Goal: Task Accomplishment & Management: Manage account settings

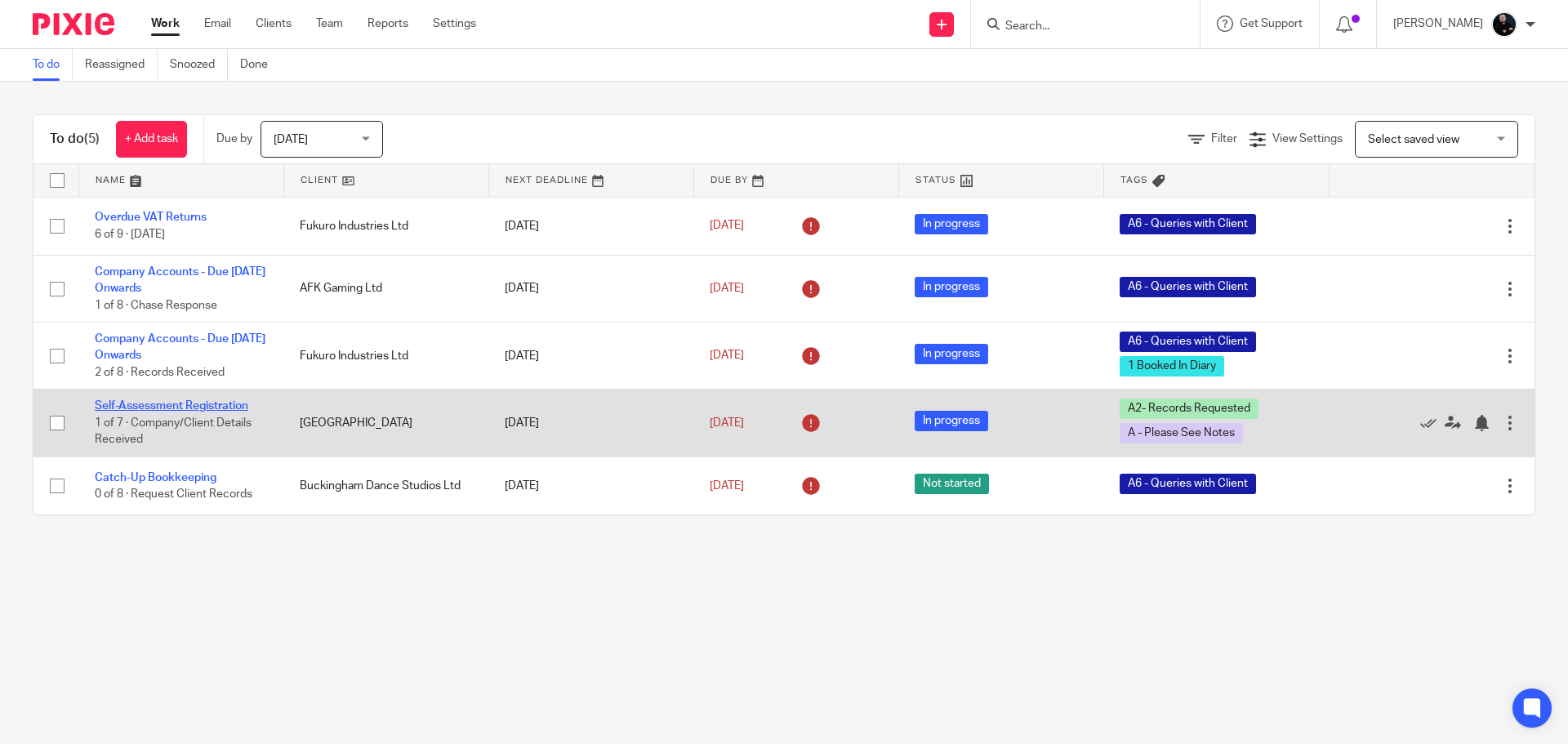
click at [128, 406] on link "Self-Assessment Registration" at bounding box center [171, 406] width 154 height 12
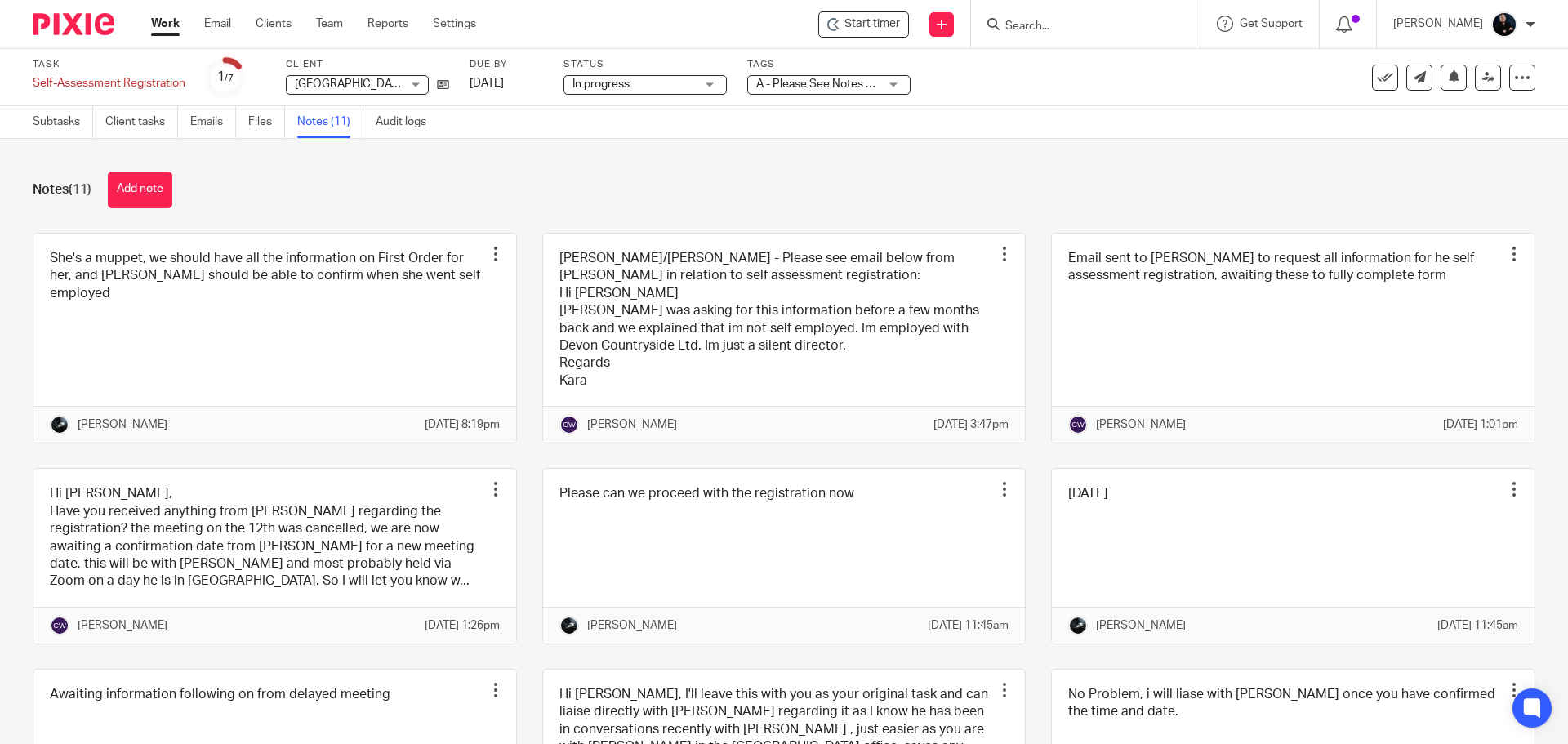
click at [1153, 164] on div "Notes (11) Add note She's a muppet, we should have all the information on First…" at bounding box center [784, 441] width 1568 height 605
click at [269, 203] on div "Notes (11) Add note" at bounding box center [784, 190] width 1502 height 37
click at [389, 187] on div "Notes (11) Add note" at bounding box center [784, 190] width 1502 height 37
click at [534, 186] on div "Notes (11) Add note" at bounding box center [784, 190] width 1502 height 37
click at [532, 194] on div "Notes (11) Add note" at bounding box center [784, 190] width 1502 height 37
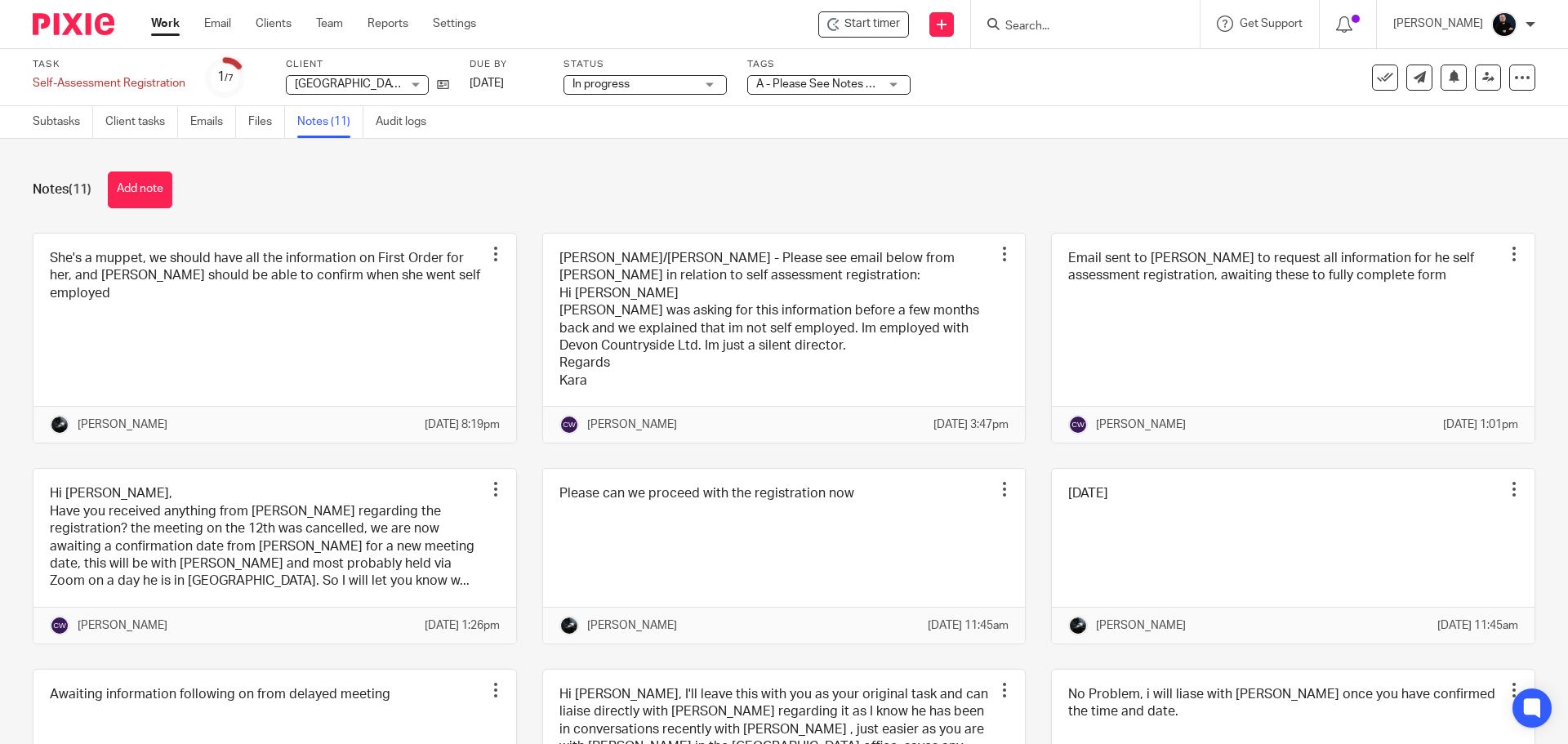
click at [517, 248] on div "[PERSON_NAME]/[PERSON_NAME] - Please see email below from [PERSON_NAME] in rela…" at bounding box center [772, 338] width 510 height 211
click at [519, 248] on div "[PERSON_NAME]/[PERSON_NAME] - Please see email below from [PERSON_NAME] in rela…" at bounding box center [772, 338] width 510 height 211
click at [517, 244] on div "[PERSON_NAME]/[PERSON_NAME] - Please see email below from [PERSON_NAME] in rela…" at bounding box center [772, 338] width 510 height 211
click at [512, 211] on div "Notes (11) Add note She's a muppet, we should have all the information on First…" at bounding box center [784, 441] width 1568 height 605
click at [521, 218] on div "Notes (11) Add note She's a muppet, we should have all the information on First…" at bounding box center [784, 441] width 1568 height 605
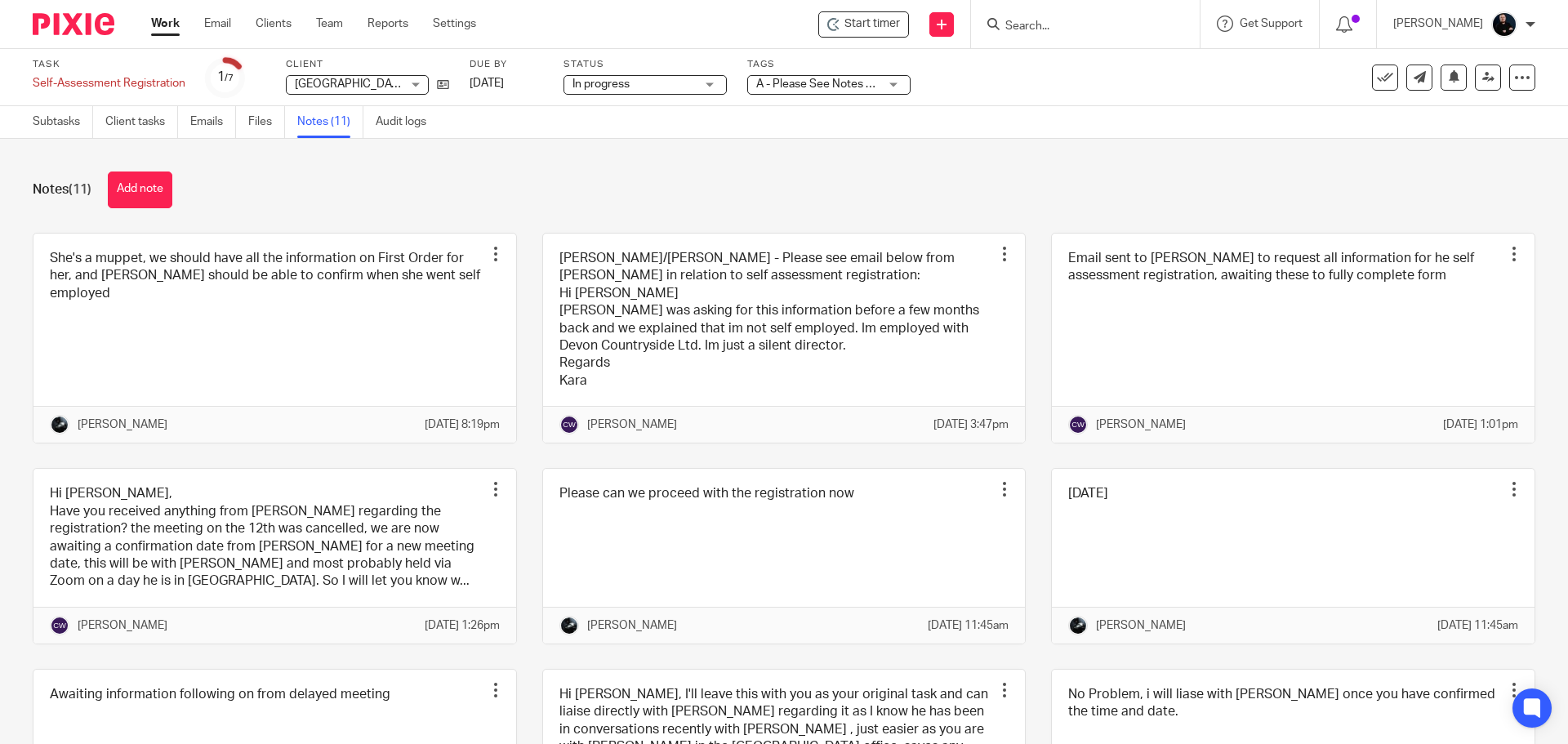
click at [524, 293] on div "[PERSON_NAME]/[PERSON_NAME] - Please see email below from [PERSON_NAME] in rela…" at bounding box center [772, 338] width 510 height 211
click at [528, 210] on div "Notes (11) Add note She's a muppet, we should have all the information on First…" at bounding box center [784, 441] width 1568 height 605
click at [521, 259] on div "[PERSON_NAME]/[PERSON_NAME] - Please see email below from [PERSON_NAME] in rela…" at bounding box center [772, 338] width 510 height 211
click at [516, 207] on div "Notes (11) Add note" at bounding box center [784, 190] width 1502 height 37
click at [518, 260] on div "[PERSON_NAME]/[PERSON_NAME] - Please see email below from [PERSON_NAME] in rela…" at bounding box center [772, 338] width 510 height 211
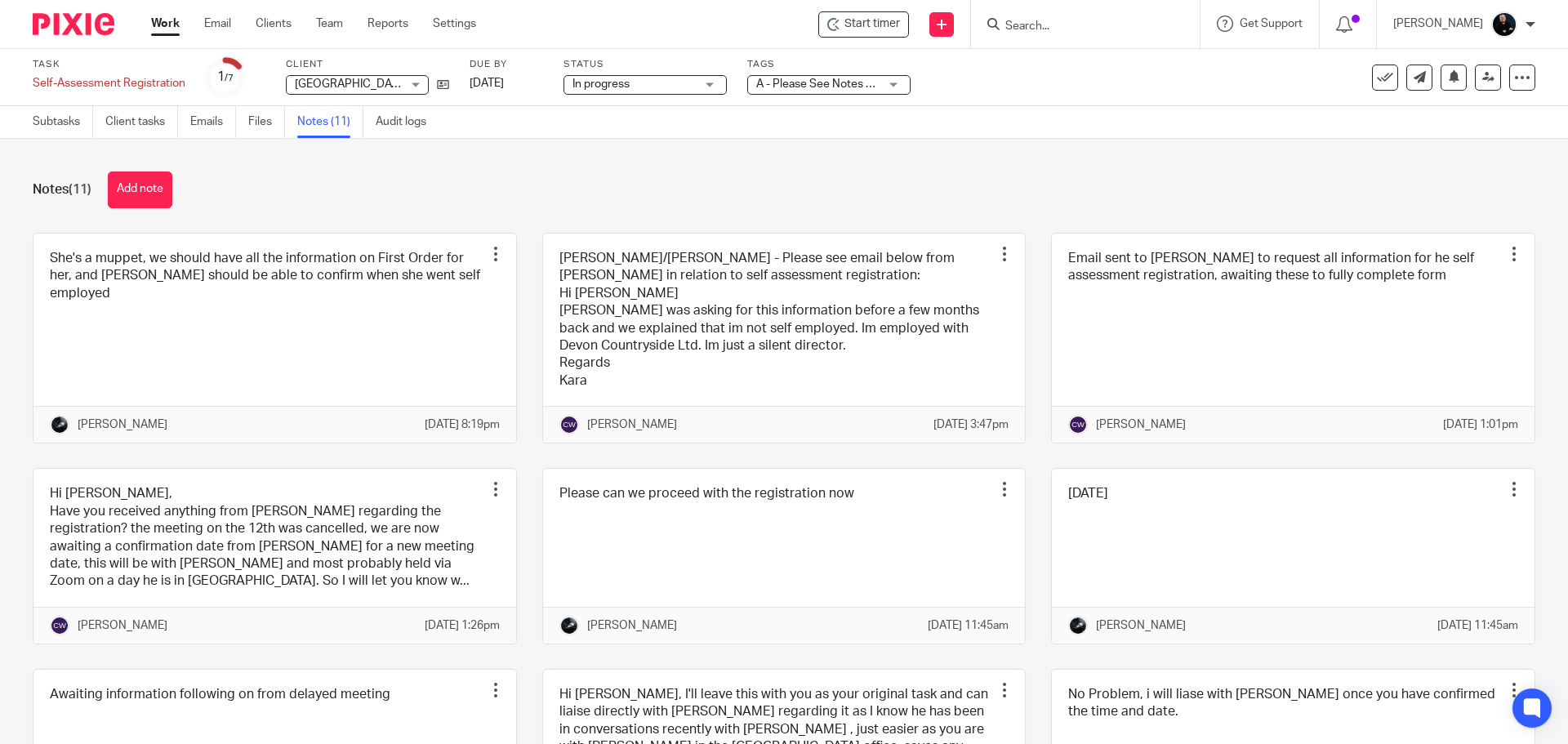
click at [525, 231] on div "Notes (11) Add note She's a muppet, we should have all the information on First…" at bounding box center [784, 441] width 1568 height 605
click at [520, 268] on div "[PERSON_NAME]/[PERSON_NAME] - Please see email below from [PERSON_NAME] in rela…" at bounding box center [772, 338] width 510 height 211
click at [523, 192] on div "Notes (11) Add note" at bounding box center [784, 190] width 1502 height 37
click at [517, 258] on div "[PERSON_NAME]/[PERSON_NAME] - Please see email below from [PERSON_NAME] in rela…" at bounding box center [772, 338] width 510 height 211
click at [514, 214] on div "Notes (11) Add note She's a muppet, we should have all the information on First…" at bounding box center [784, 441] width 1568 height 605
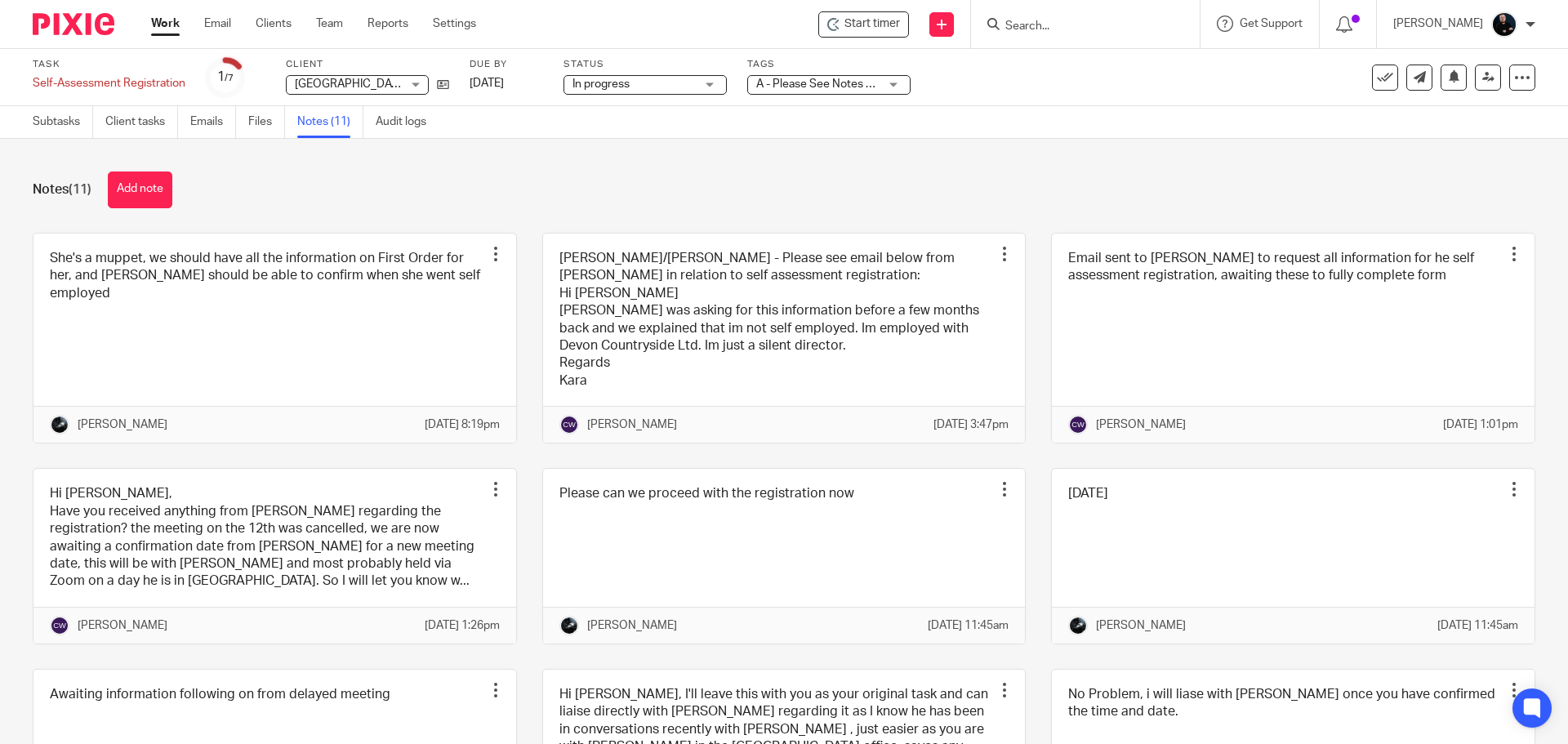
click at [525, 266] on div "[PERSON_NAME]/[PERSON_NAME] - Please see email below from [PERSON_NAME] in rela…" at bounding box center [772, 338] width 510 height 211
click at [524, 213] on div "Notes (11) Add note She's a muppet, we should have all the information on First…" at bounding box center [784, 441] width 1568 height 605
click at [519, 259] on div "[PERSON_NAME]/[PERSON_NAME] - Please see email below from [PERSON_NAME] in rela…" at bounding box center [772, 338] width 510 height 211
